Goal: Task Accomplishment & Management: Manage account settings

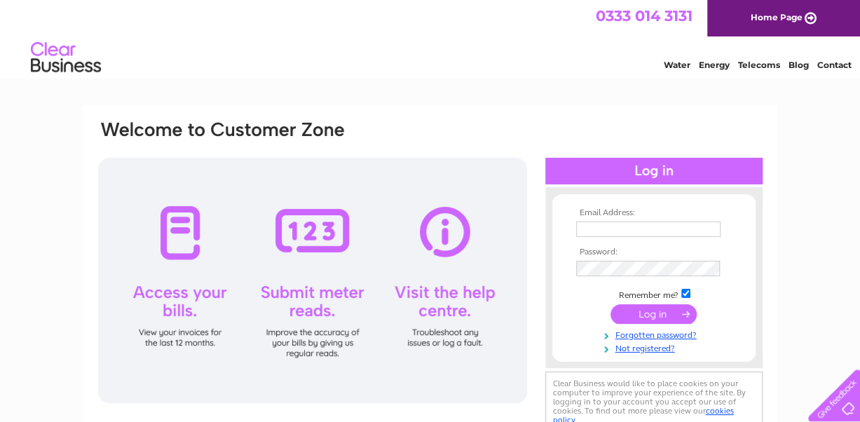
type input "[EMAIL_ADDRESS][DOMAIN_NAME]"
click at [649, 320] on input "submit" at bounding box center [654, 314] width 86 height 20
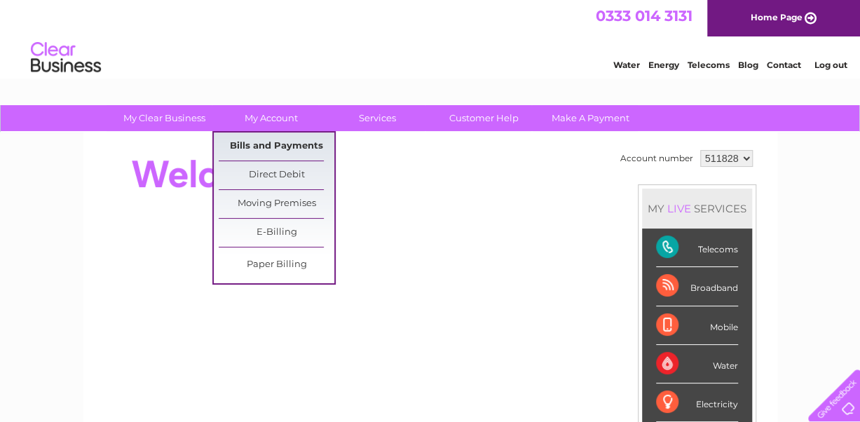
click at [266, 147] on link "Bills and Payments" at bounding box center [277, 146] width 116 height 28
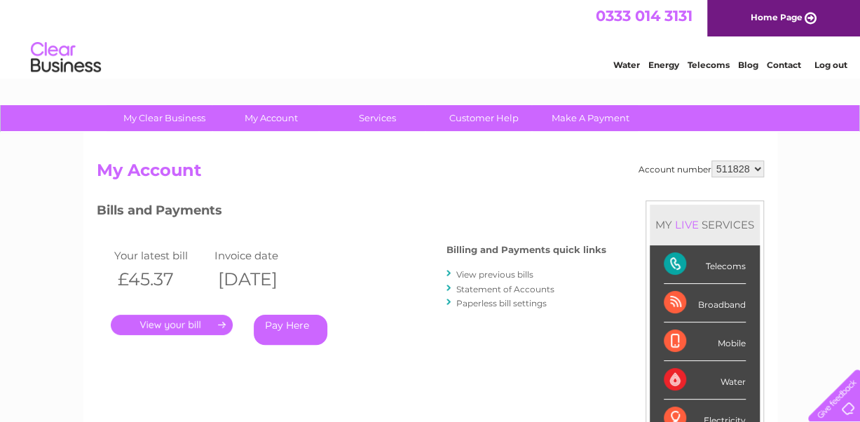
click at [153, 320] on link "." at bounding box center [172, 325] width 122 height 20
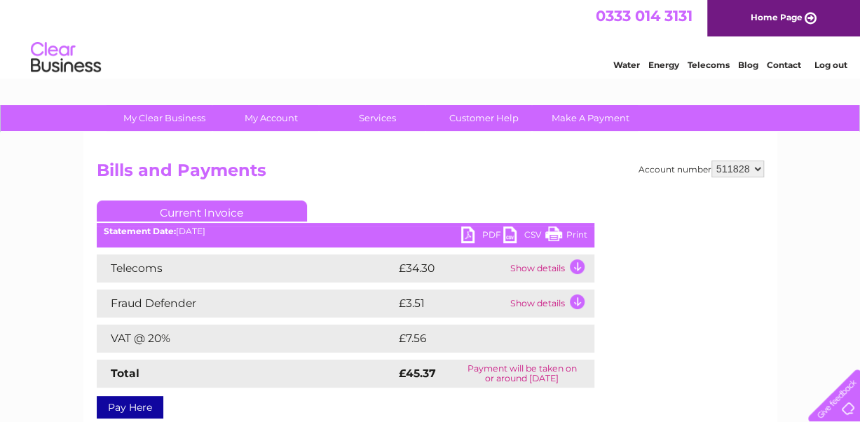
click at [467, 238] on link "PDF" at bounding box center [482, 236] width 42 height 20
